Goal: Find specific page/section: Find specific page/section

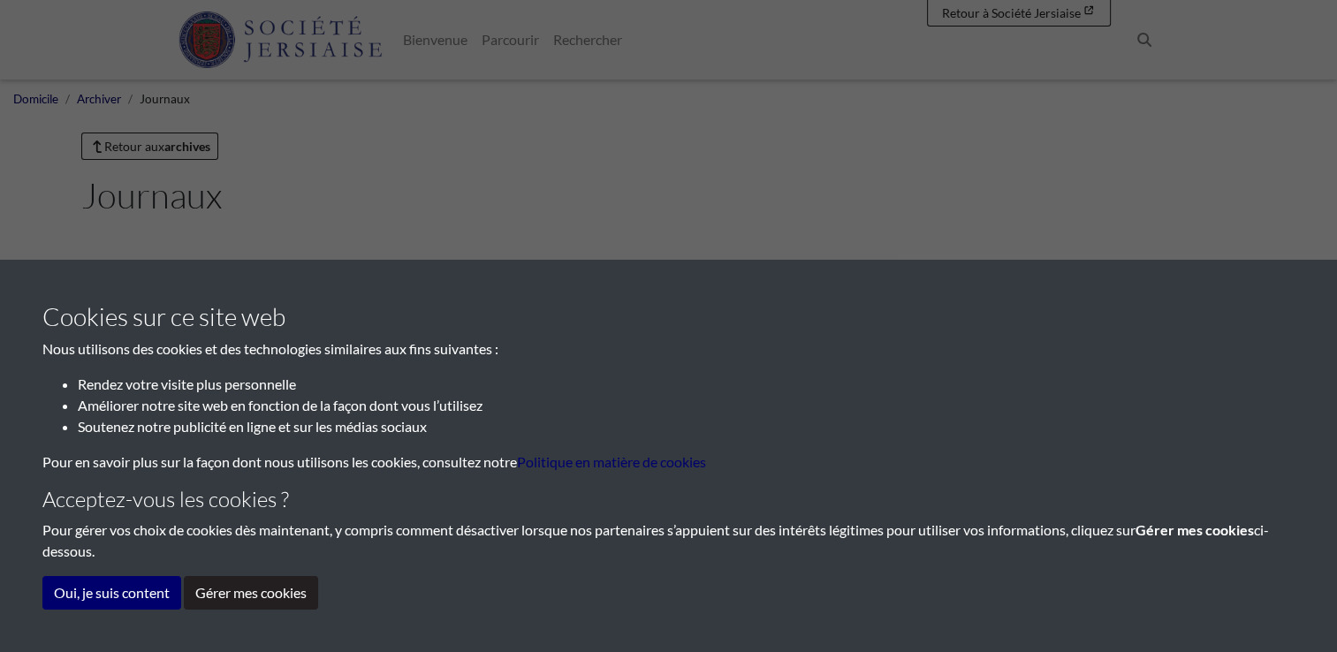
click at [674, 141] on div "Cookies sur ce site web Nous utilisons des cookies et des technologies similair…" at bounding box center [668, 326] width 1337 height 652
click at [127, 592] on button "Oui, je suis content" at bounding box center [111, 593] width 139 height 34
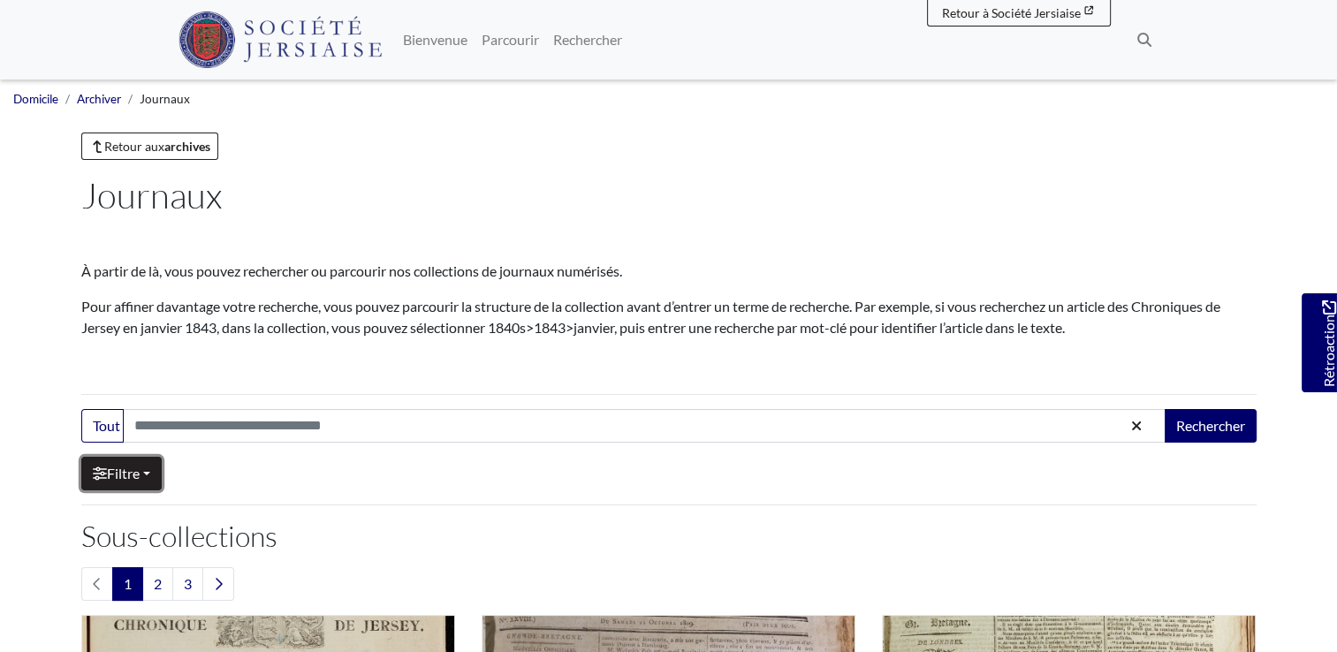
click at [108, 467] on font "Filtre" at bounding box center [123, 473] width 33 height 17
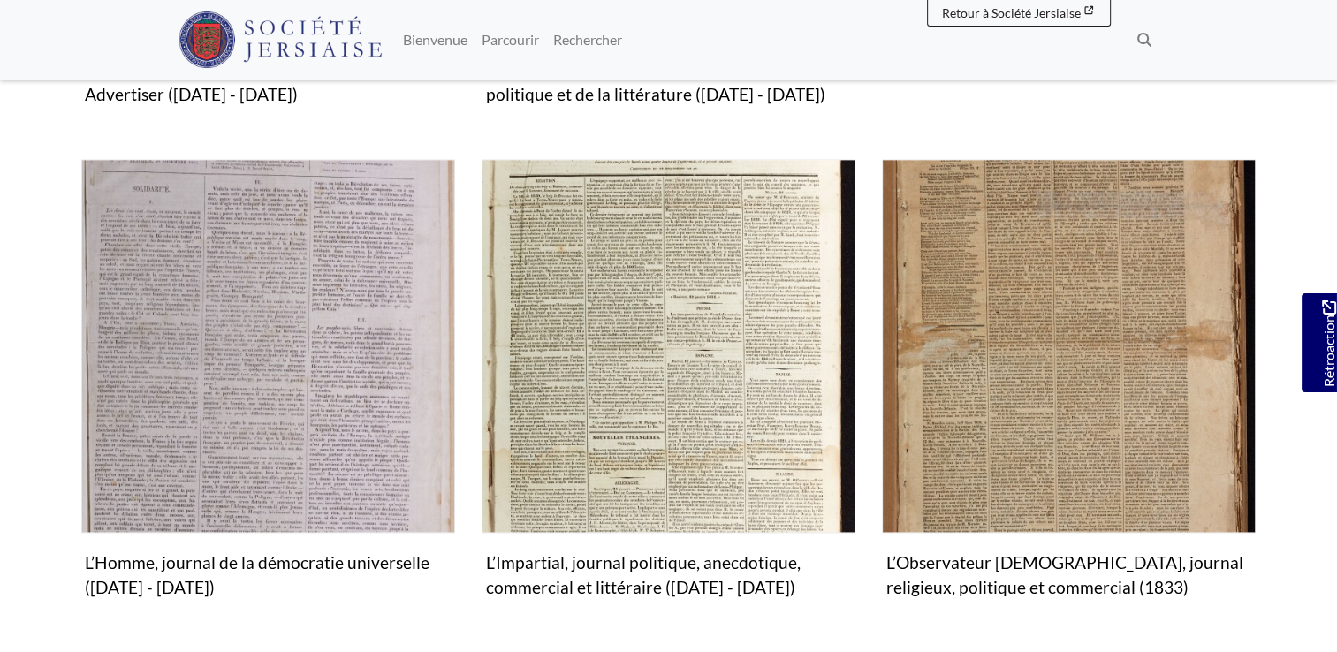
scroll to position [2210, 0]
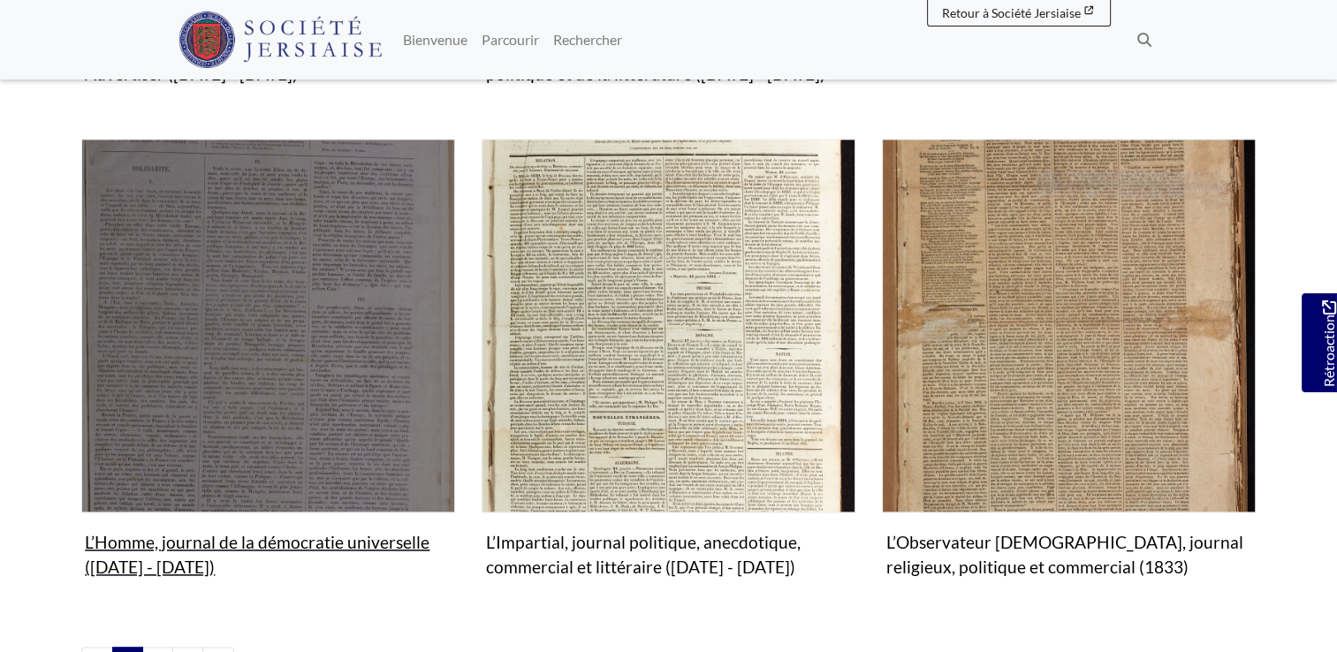
click at [230, 544] on figure "L’Homme, journal de la démocratie universelle (1853 - 1856) Collection" at bounding box center [268, 362] width 374 height 446
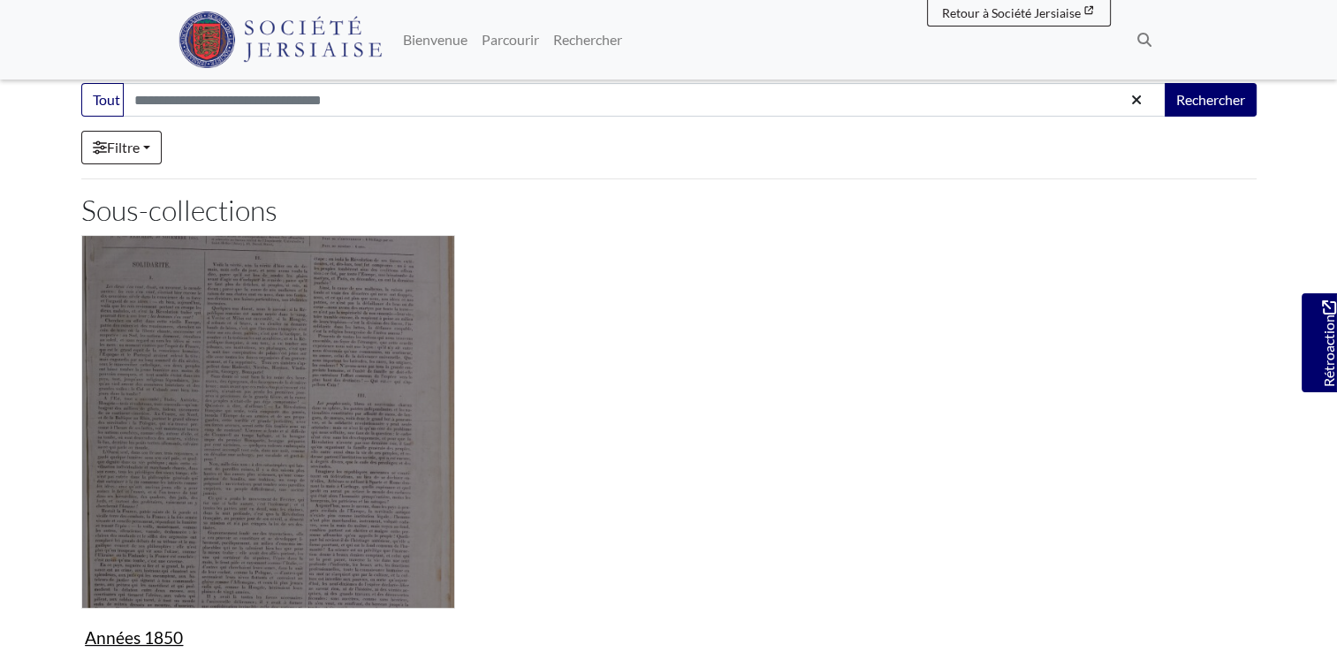
scroll to position [88, 0]
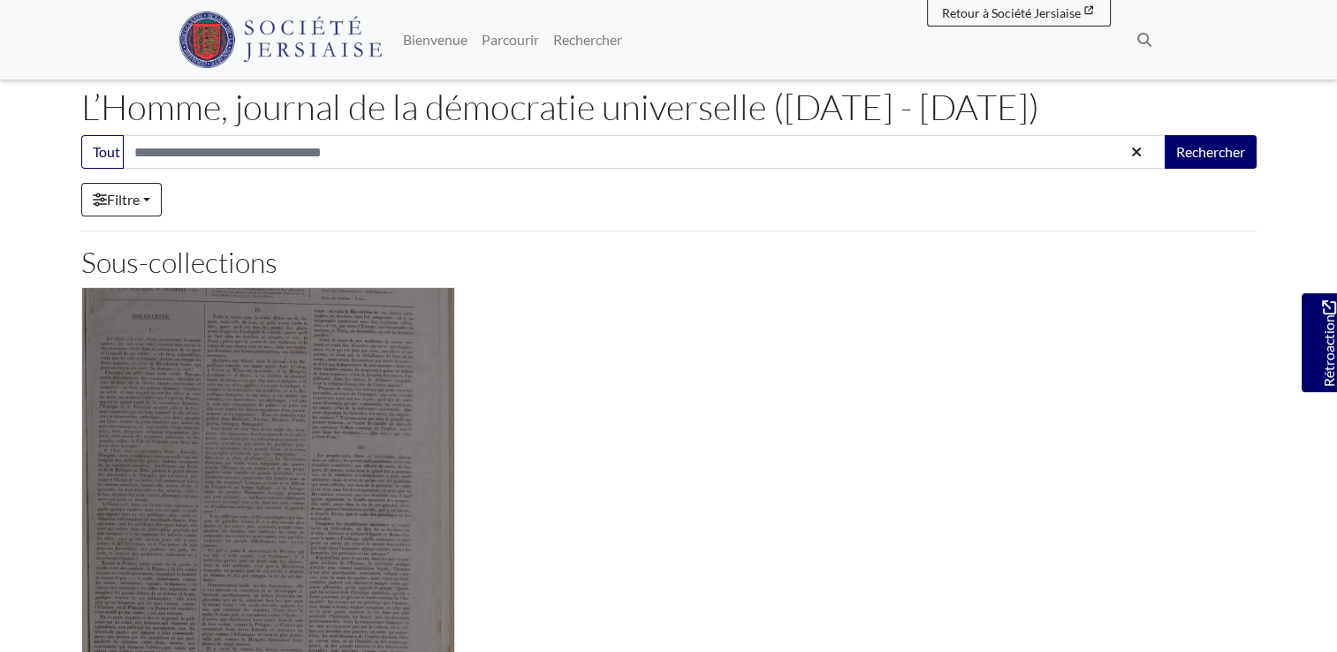
click at [265, 461] on img "Sous-collection" at bounding box center [268, 474] width 374 height 374
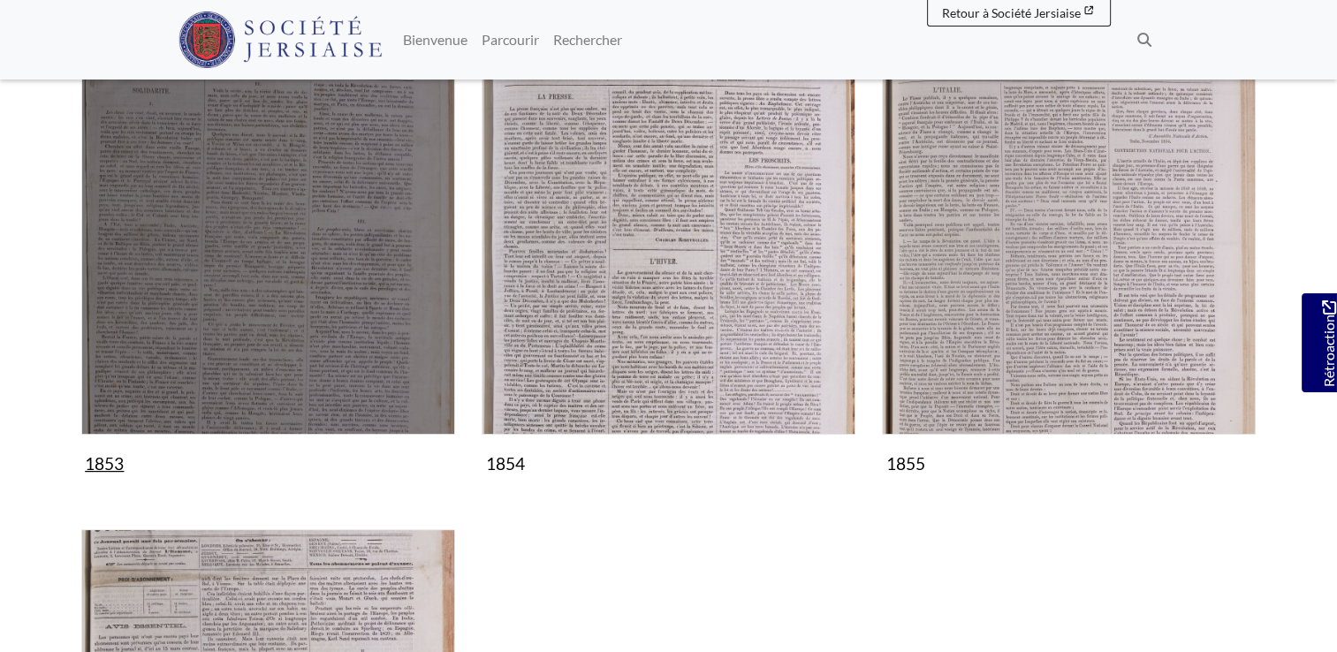
scroll to position [354, 0]
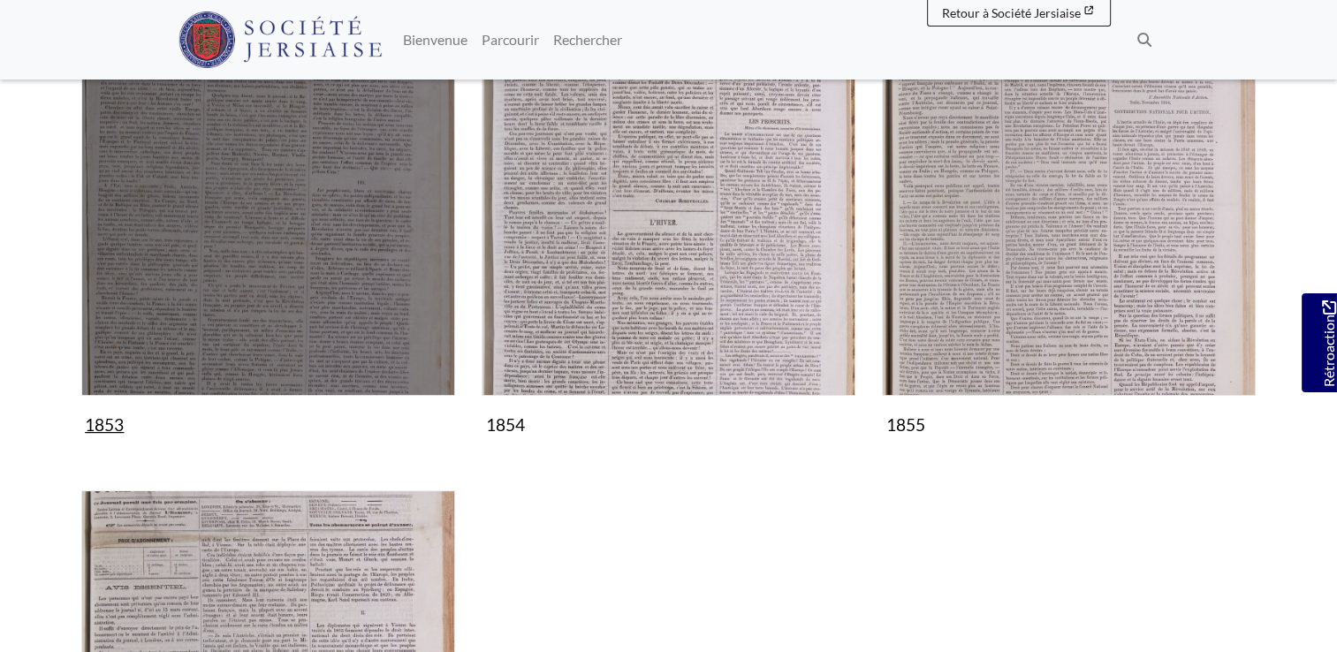
click at [273, 332] on img "Sous-collection" at bounding box center [268, 209] width 374 height 374
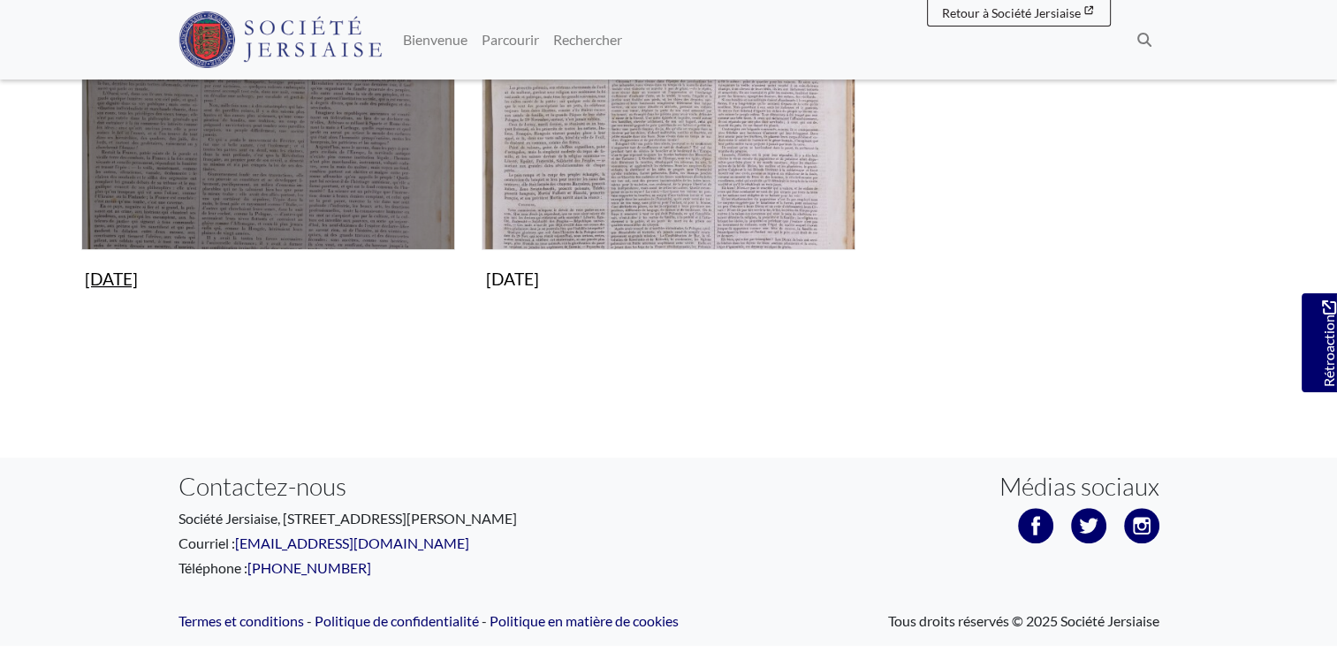
scroll to position [530, 0]
